Goal: Find specific page/section: Find specific page/section

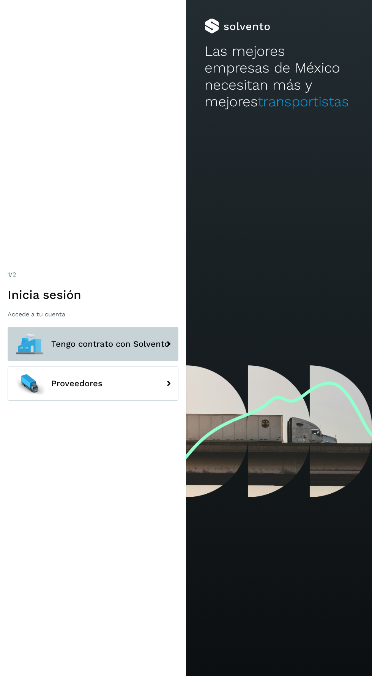
click at [80, 349] on span "Tengo contrato con Solvento" at bounding box center [110, 343] width 118 height 9
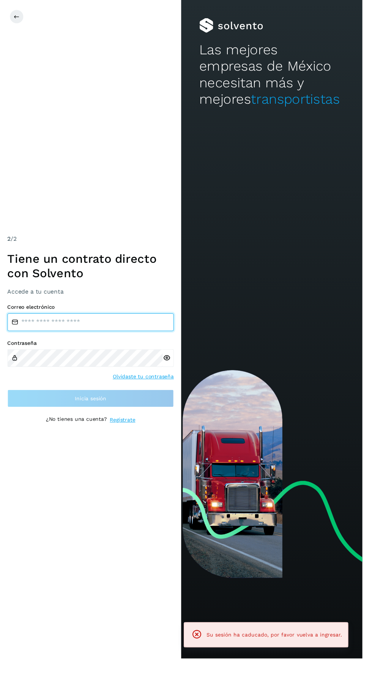
click at [72, 340] on input "email" at bounding box center [93, 331] width 171 height 18
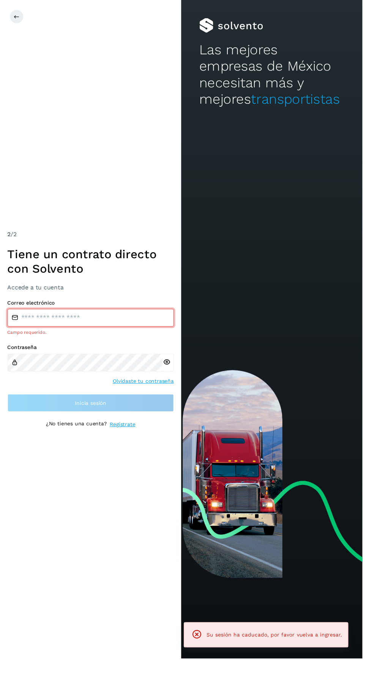
type input "**********"
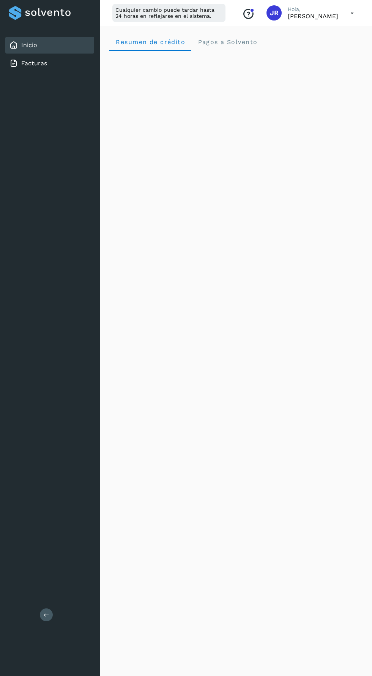
click at [307, 19] on p "[PERSON_NAME]" at bounding box center [313, 16] width 50 height 7
click at [352, 13] on icon at bounding box center [352, 13] width 16 height 16
click at [287, 34] on div "Documentación" at bounding box center [314, 34] width 90 height 14
click at [327, 13] on p "[PERSON_NAME]" at bounding box center [313, 16] width 50 height 7
click at [352, 13] on icon at bounding box center [352, 13] width 16 height 16
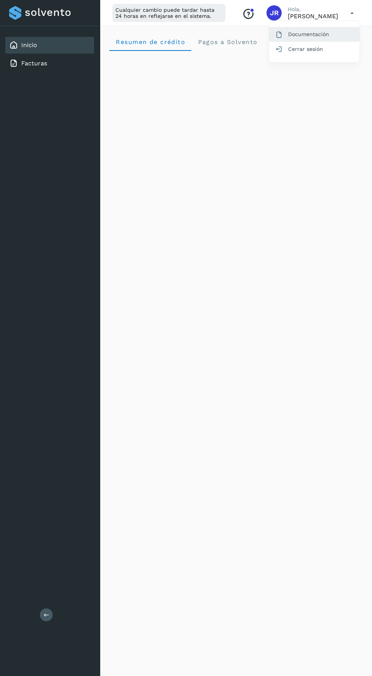
click at [279, 37] on icon at bounding box center [279, 35] width 8 height 8
